Goal: Contribute content: Add original content to the website for others to see

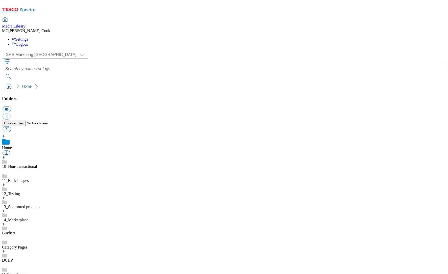
select select "flare-ghs-mktg"
click at [30, 6] on icon at bounding box center [19, 11] width 34 height 11
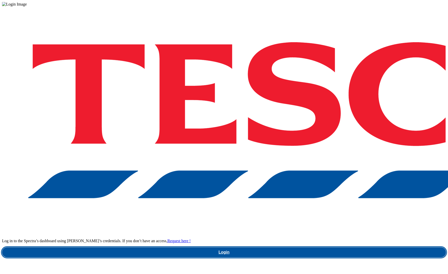
click at [325, 248] on link "Login" at bounding box center [224, 253] width 444 height 10
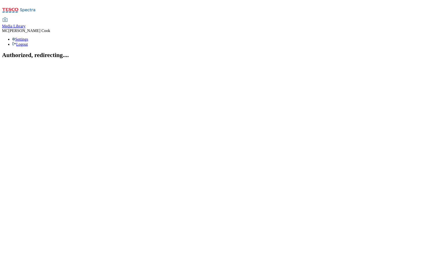
click at [26, 24] on span "Media Library" at bounding box center [13, 26] width 23 height 4
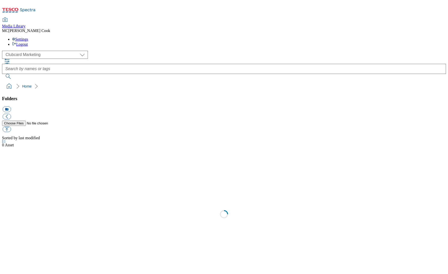
scroll to position [0, 0]
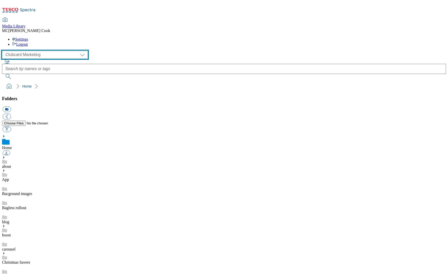
click at [36, 51] on select "Clubcard Marketing Dotcom UK Emails GHS Marketing UK GHS Product UK GHS ROI" at bounding box center [45, 55] width 86 height 8
click at [4, 51] on select "Clubcard Marketing Dotcom UK Emails GHS Marketing UK GHS Product UK GHS ROI" at bounding box center [45, 55] width 86 height 8
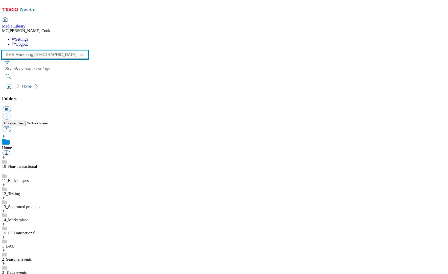
click at [36, 51] on select "Clubcard Marketing Dotcom UK Emails GHS Marketing UK GHS Product UK GHS ROI" at bounding box center [45, 55] width 86 height 8
click at [4, 51] on select "Clubcard Marketing Dotcom UK Emails GHS Marketing UK GHS Product UK GHS ROI" at bounding box center [45, 55] width 86 height 8
click at [15, 51] on select "Clubcard Marketing Dotcom UK Emails GHS Marketing UK GHS Product UK GHS ROI" at bounding box center [45, 55] width 86 height 8
select select "flare-ghs-mktg"
click at [4, 51] on select "Clubcard Marketing Dotcom UK Emails GHS Marketing UK GHS Product UK GHS ROI" at bounding box center [45, 55] width 86 height 8
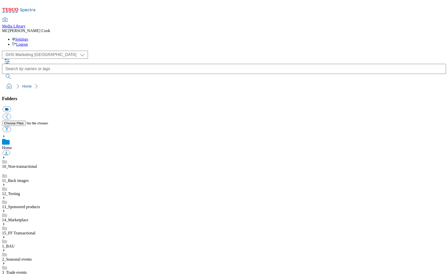
click at [28, 218] on link "14_Marketplace" at bounding box center [15, 220] width 26 height 4
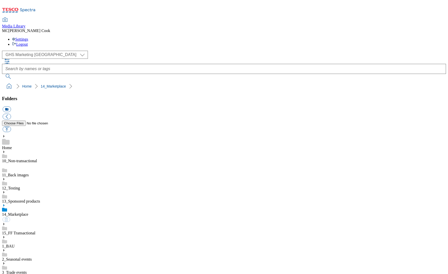
scroll to position [314, 0]
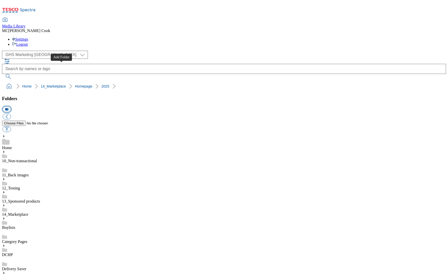
click at [11, 107] on button "icon_new_folder" at bounding box center [7, 110] width 8 height 6
type input "2531 Hubpage"
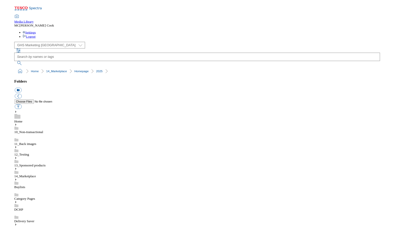
scroll to position [176, 0]
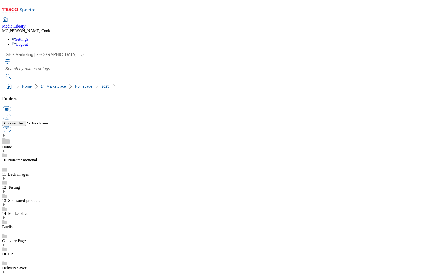
click at [11, 127] on button "button" at bounding box center [7, 130] width 8 height 6
type input "C:\fakepath\2531-MP-GHS-Large-stamp_Autumn.jpg"
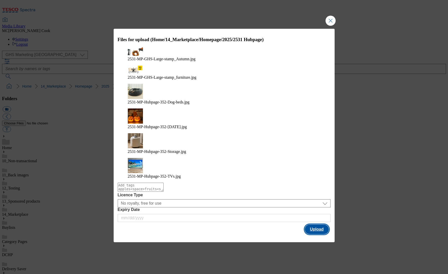
click at [312, 225] on button "Upload" at bounding box center [317, 230] width 24 height 10
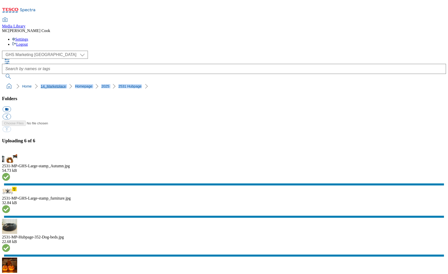
drag, startPoint x: 134, startPoint y: 52, endPoint x: 22, endPoint y: 52, distance: 112.7
click at [22, 82] on ol "Home 14_Marketplace Homepage 2025 2531 Hubpage" at bounding box center [225, 87] width 441 height 10
copy ol "14_Marketplace Homepage 2025 2531 Hubpage"
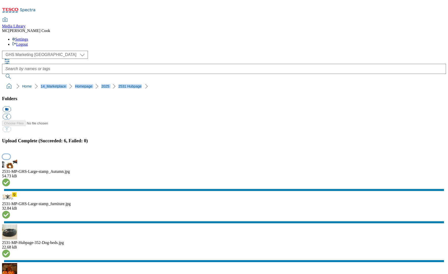
click at [10, 159] on button "button" at bounding box center [7, 156] width 8 height 5
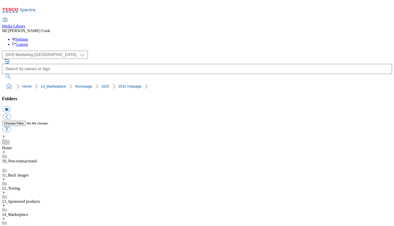
scroll to position [176, 0]
